Goal: Task Accomplishment & Management: Manage account settings

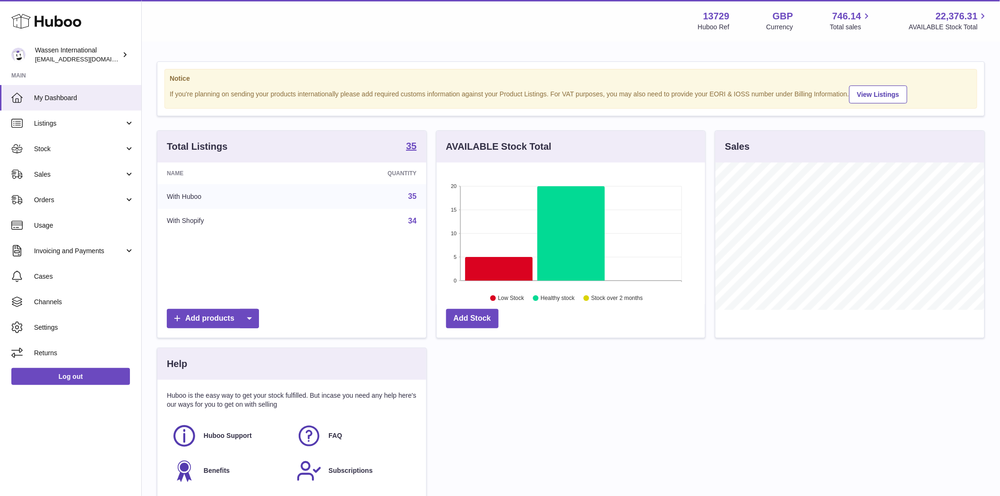
scroll to position [147, 268]
click at [112, 145] on span "Stock" at bounding box center [79, 149] width 90 height 9
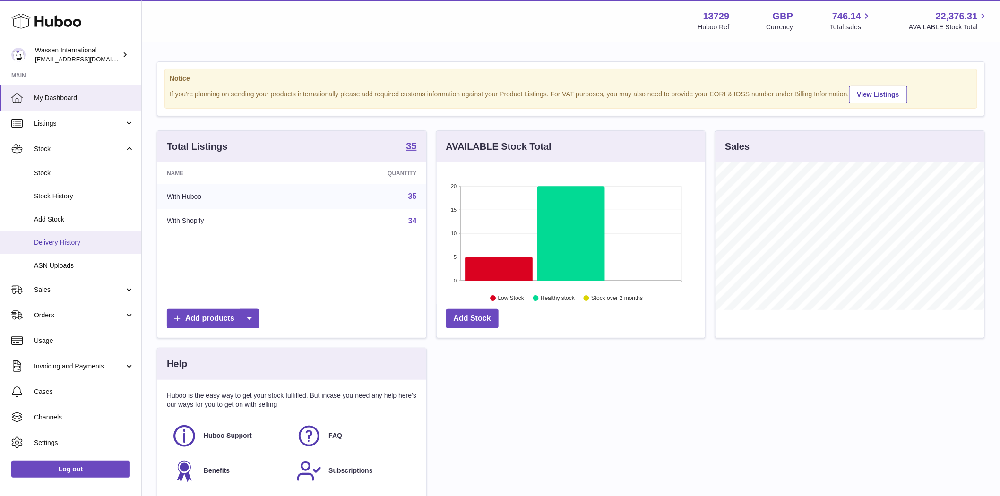
click at [97, 242] on span "Delivery History" at bounding box center [84, 242] width 100 height 9
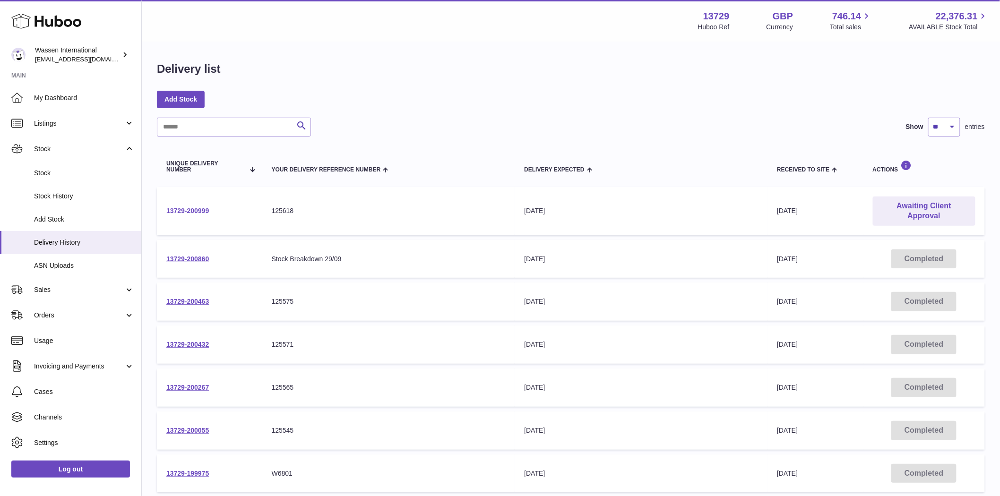
click at [196, 212] on link "13729-200999" at bounding box center [187, 211] width 43 height 8
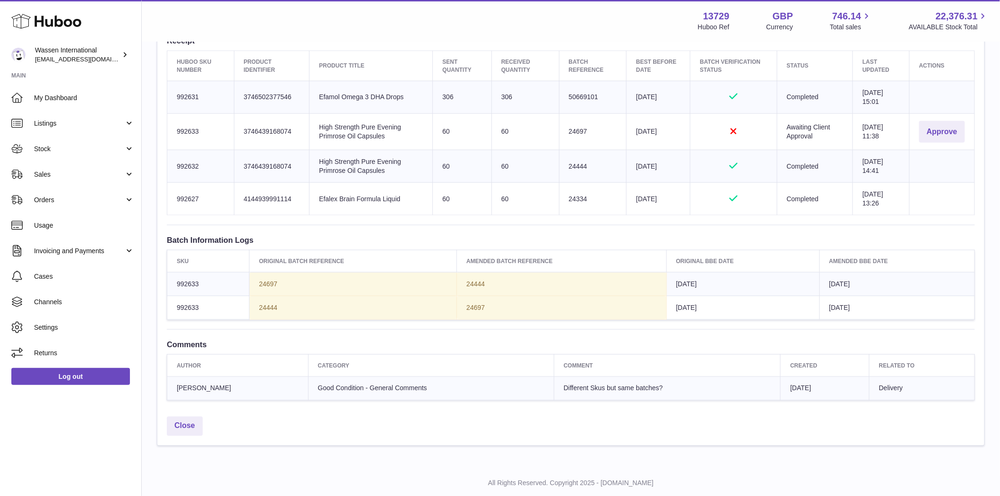
scroll to position [367, 0]
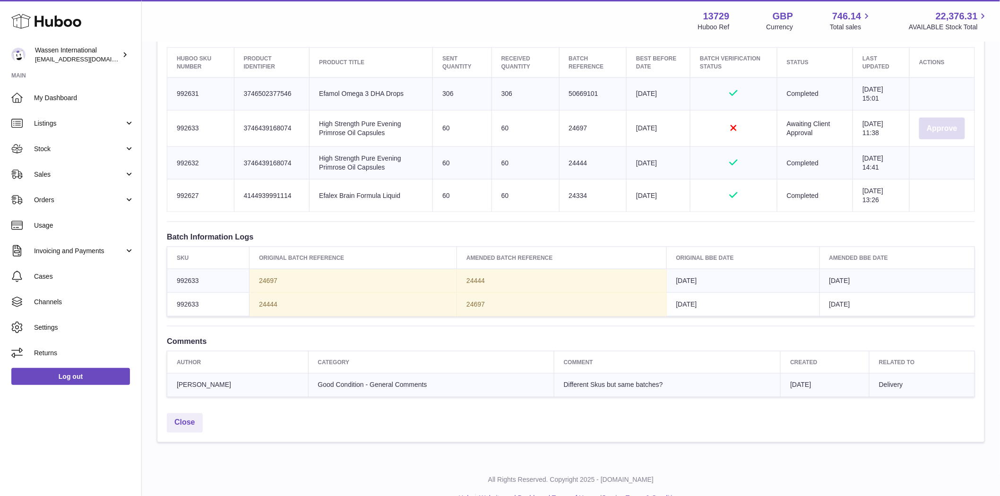
click at [951, 134] on button "Approve" at bounding box center [942, 129] width 46 height 22
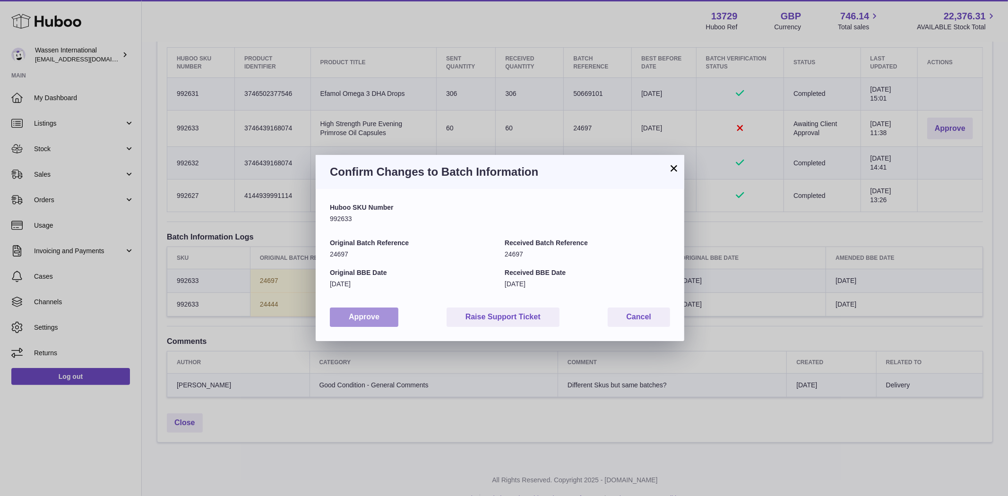
click at [377, 309] on button "Approve" at bounding box center [364, 317] width 69 height 19
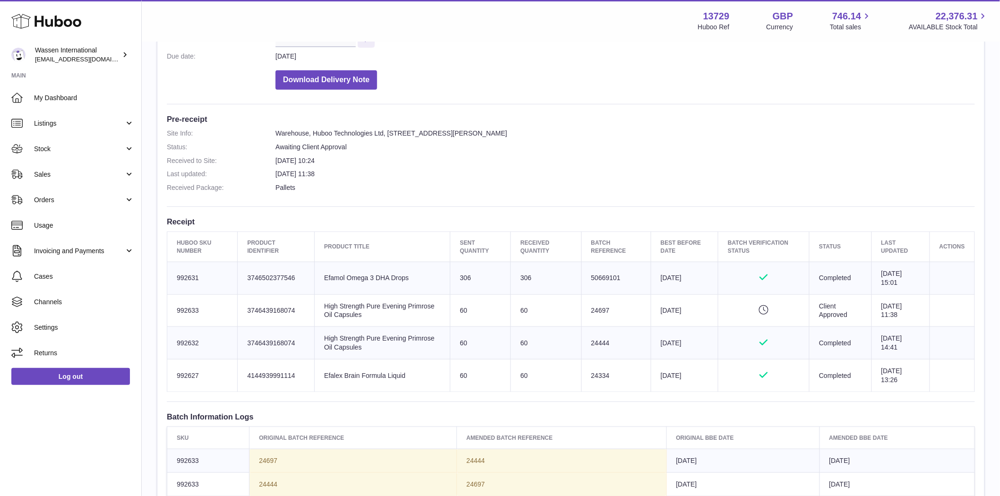
scroll to position [157, 0]
